Goal: Find specific page/section: Find specific page/section

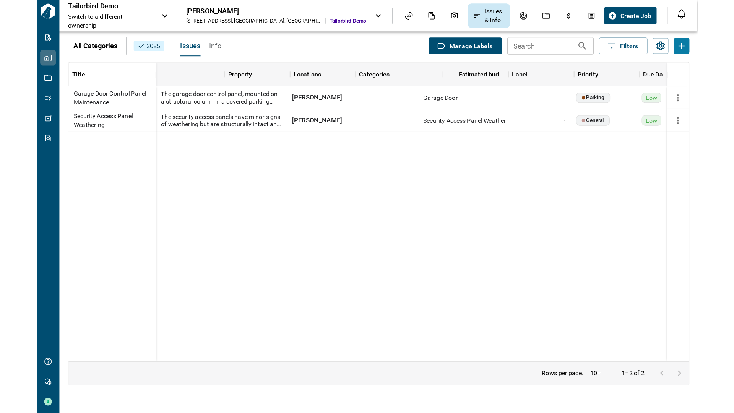
scroll to position [0, 55]
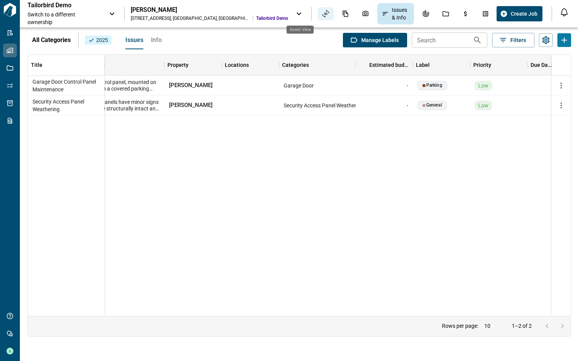
click at [318, 11] on div "Asset View" at bounding box center [326, 13] width 16 height 13
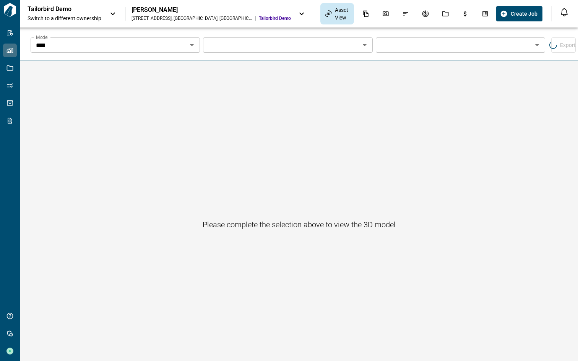
click at [185, 49] on input "Model" at bounding box center [109, 45] width 152 height 11
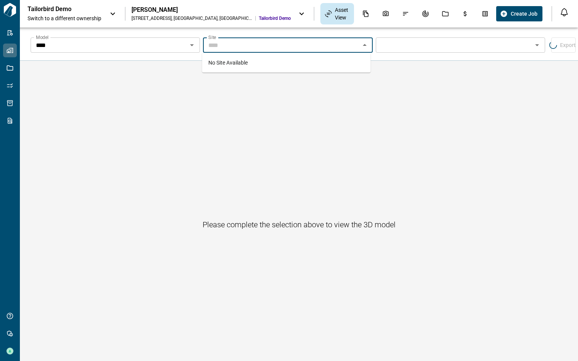
click at [139, 47] on input "****" at bounding box center [109, 45] width 152 height 11
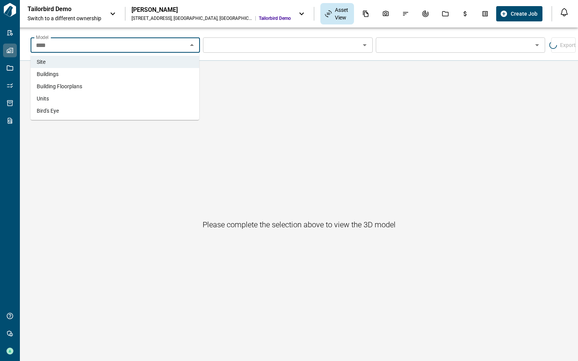
click at [107, 77] on li "Buildings" at bounding box center [115, 74] width 169 height 12
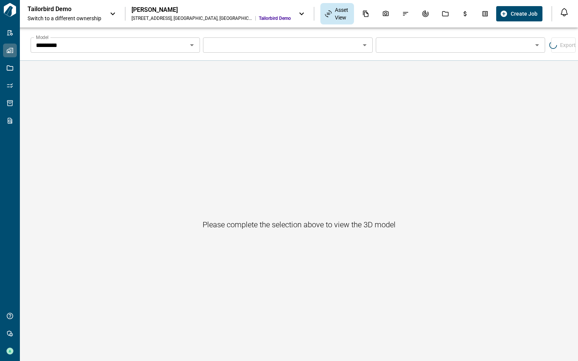
click at [102, 15] on span "Switch to a different ownership" at bounding box center [65, 19] width 75 height 8
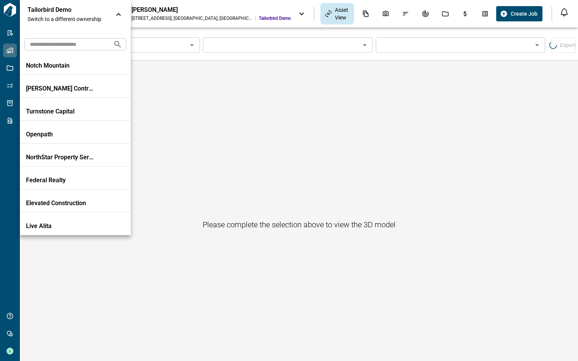
click at [68, 47] on input "text" at bounding box center [65, 44] width 83 height 14
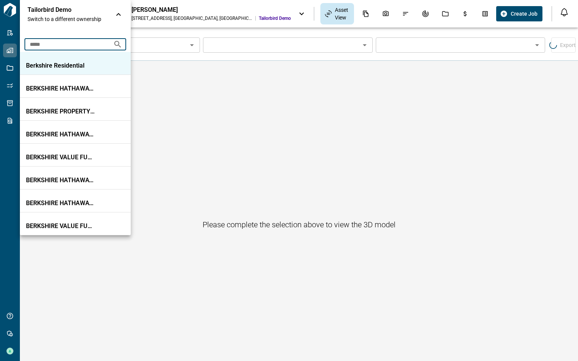
type input "*****"
click at [65, 63] on p "Berkshire Residential" at bounding box center [60, 66] width 69 height 8
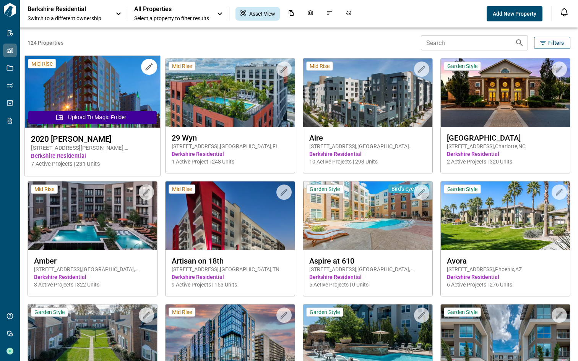
click at [105, 85] on img at bounding box center [93, 92] width 136 height 72
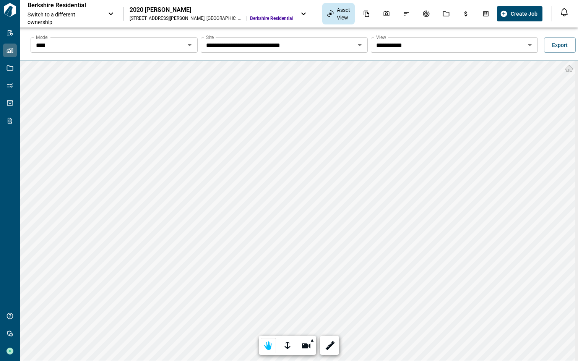
click at [183, 50] on input "**********" at bounding box center [108, 45] width 150 height 11
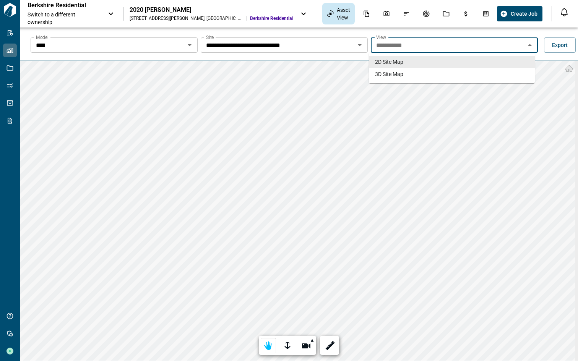
click at [205, 10] on div "2020 [PERSON_NAME]" at bounding box center [211, 10] width 163 height 8
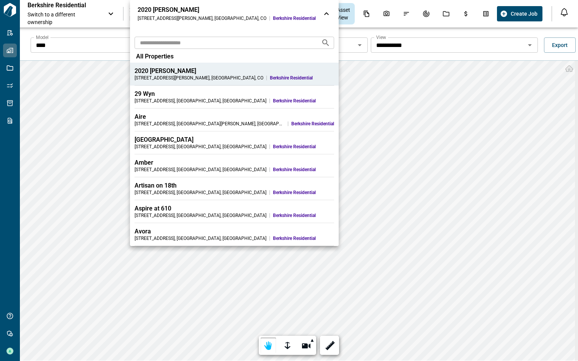
click at [98, 14] on div at bounding box center [289, 180] width 578 height 361
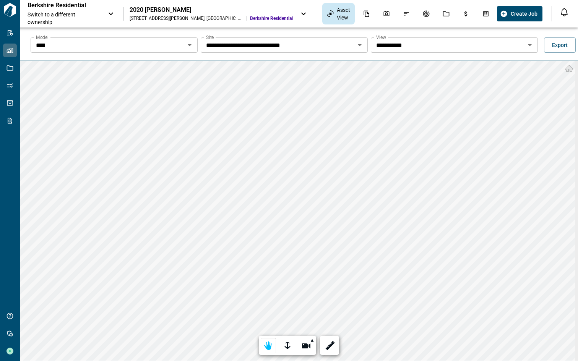
click at [98, 14] on span "Switch to a different ownership" at bounding box center [64, 18] width 73 height 15
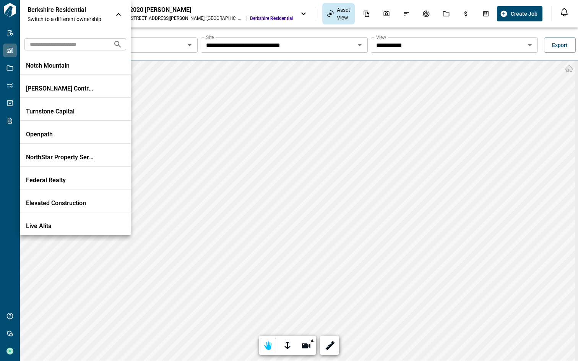
click at [71, 46] on input "text" at bounding box center [65, 44] width 83 height 14
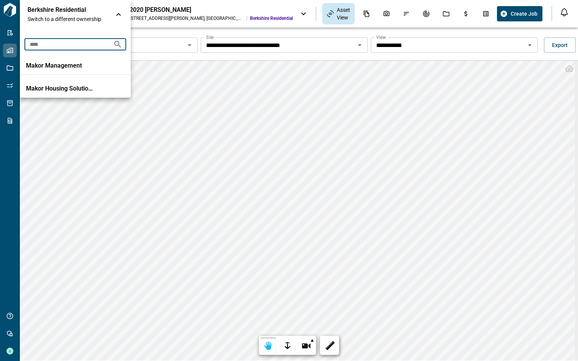
type input "*****"
click at [69, 64] on p "Makor Management" at bounding box center [60, 66] width 69 height 8
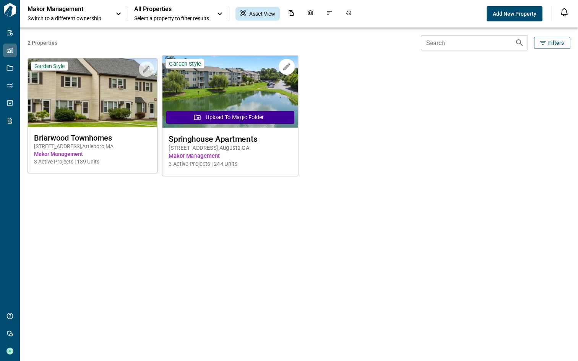
click at [214, 99] on img at bounding box center [230, 92] width 136 height 72
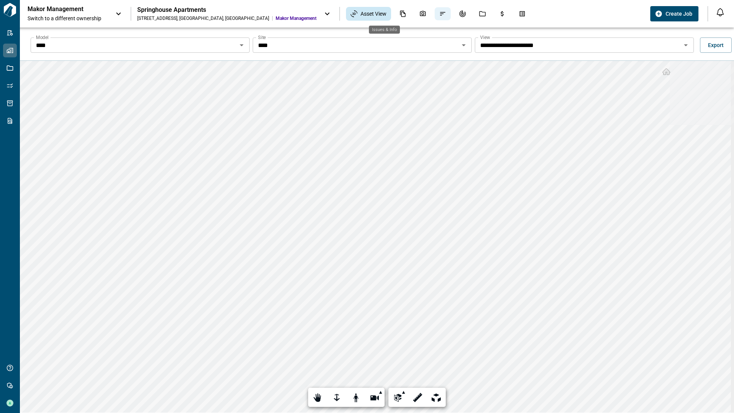
click at [439, 11] on icon "Issues & Info" at bounding box center [442, 13] width 7 height 7
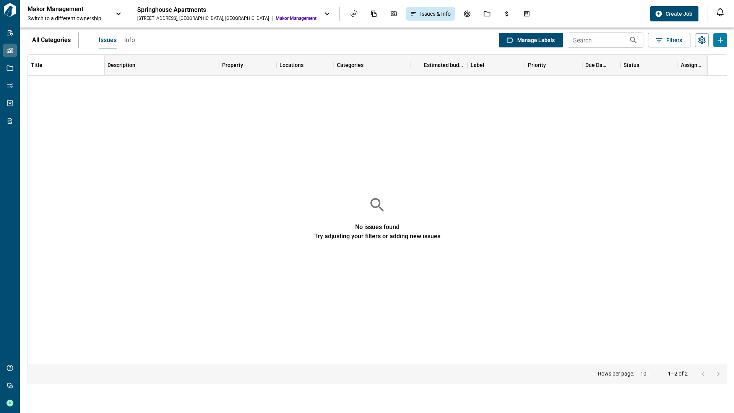
click at [91, 13] on p "Makor Management" at bounding box center [62, 9] width 69 height 8
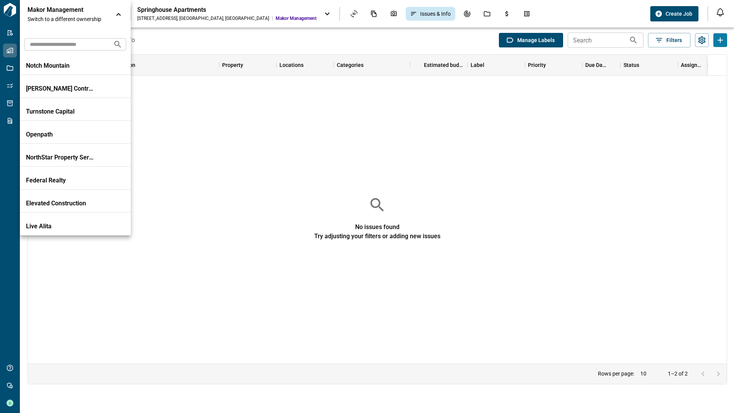
click at [82, 46] on input "text" at bounding box center [65, 44] width 83 height 14
type input "****"
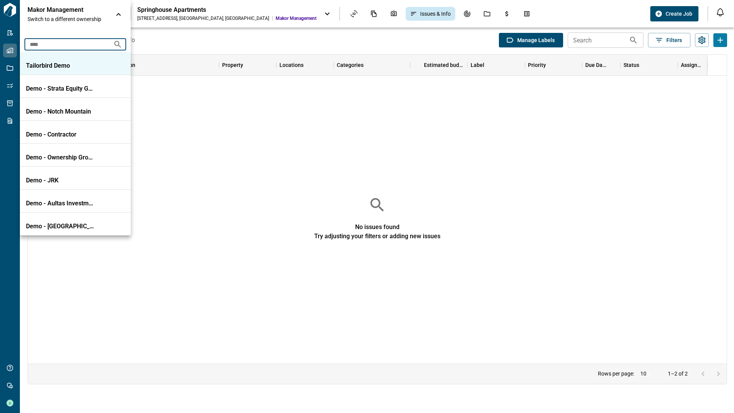
click at [90, 66] on p "Tailorbird Demo" at bounding box center [60, 66] width 69 height 8
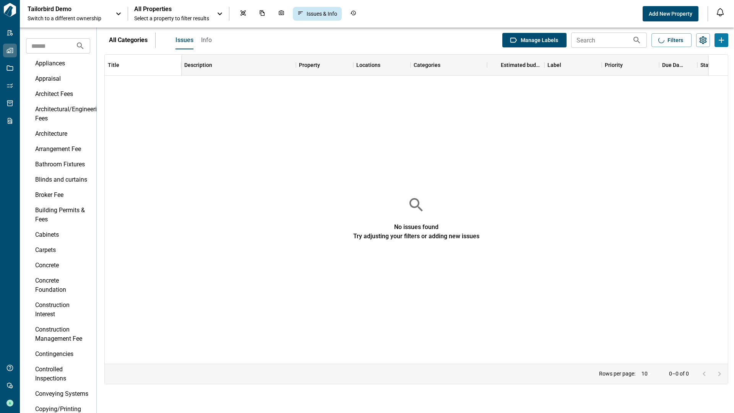
click at [170, 6] on span "All Properties" at bounding box center [171, 9] width 75 height 8
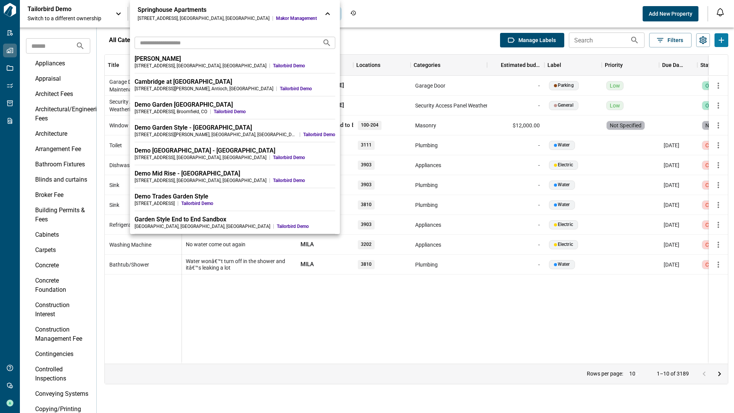
click at [172, 62] on div "[PERSON_NAME]" at bounding box center [234, 59] width 201 height 8
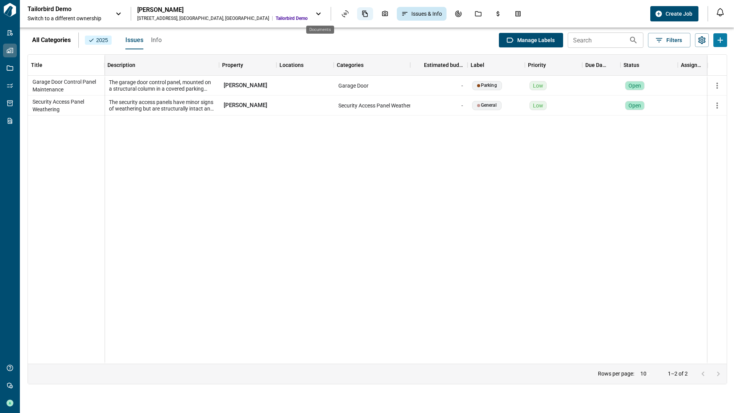
click at [361, 13] on icon "Documents" at bounding box center [364, 13] width 7 height 7
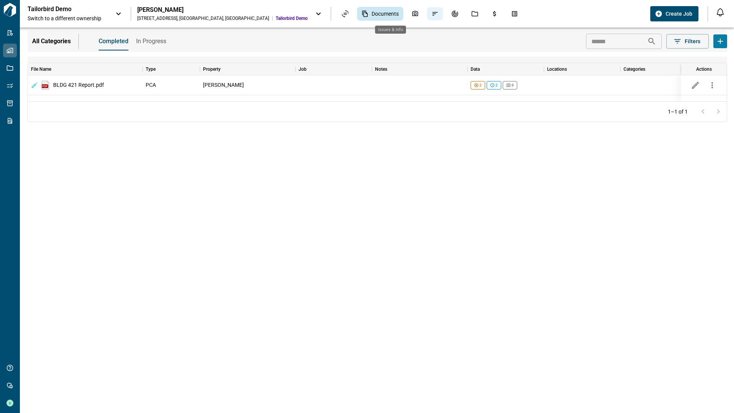
click at [432, 14] on icon "Issues & Info" at bounding box center [434, 13] width 5 height 3
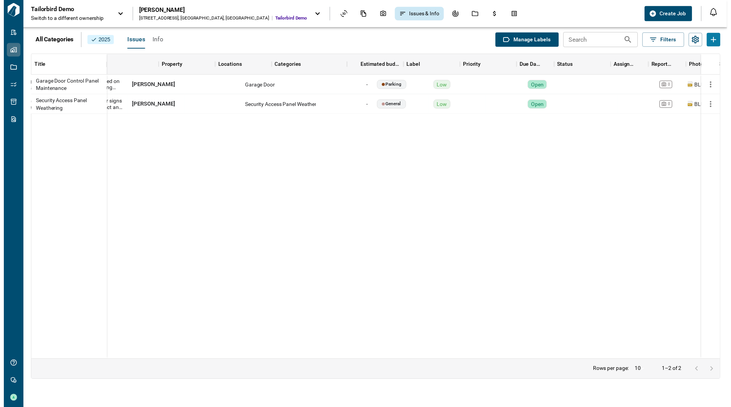
scroll to position [0, 180]
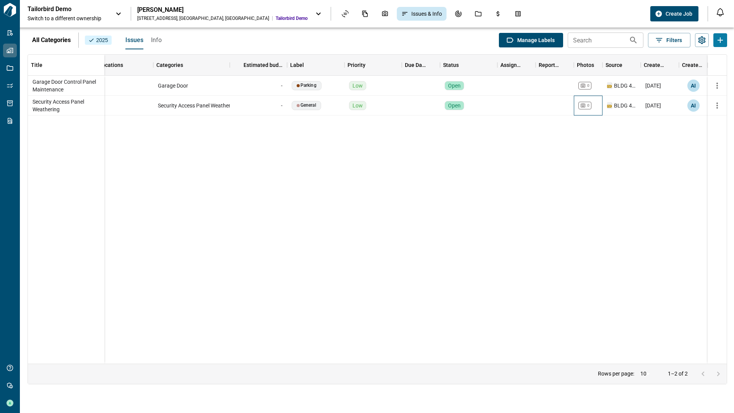
click at [577, 106] on icon at bounding box center [582, 105] width 5 height 4
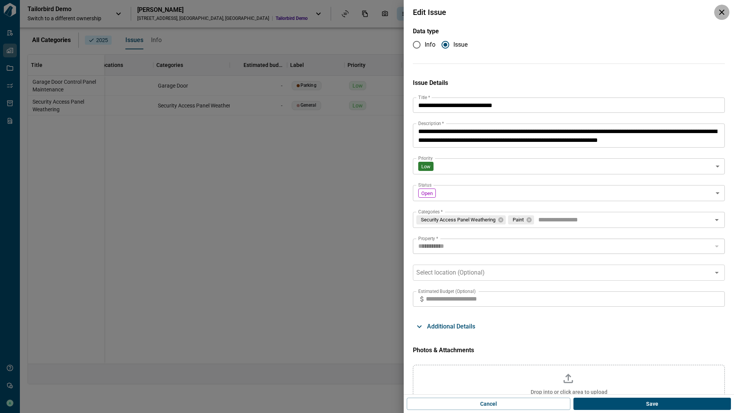
click at [577, 11] on icon "button" at bounding box center [721, 12] width 9 height 9
